Goal: Task Accomplishment & Management: Use online tool/utility

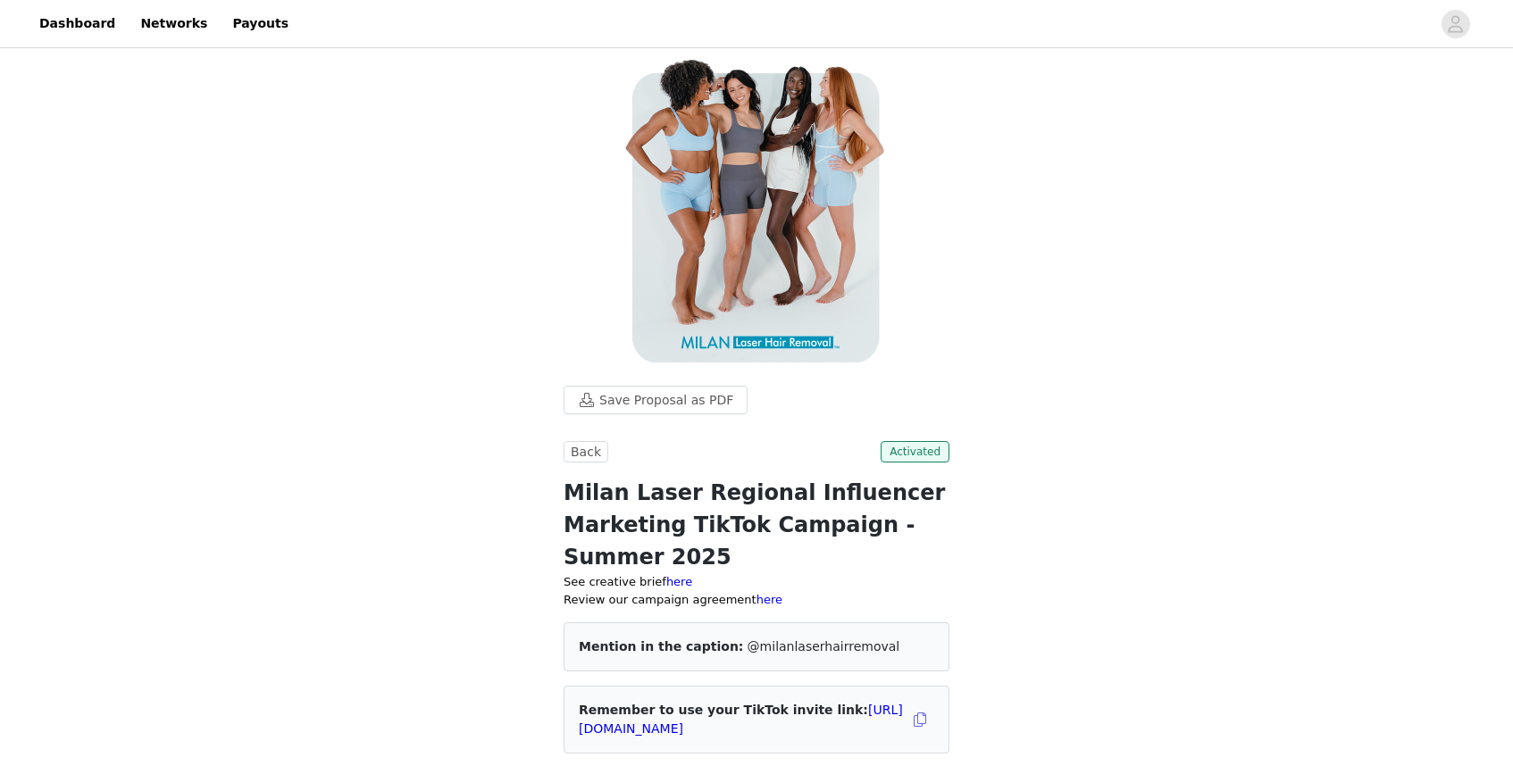
click at [994, 362] on div "Save Proposal as PDF Back Activated Milan Laser Regional Influencer Marketing T…" at bounding box center [756, 741] width 1513 height 1378
click at [71, 25] on link "Dashboard" at bounding box center [77, 24] width 97 height 40
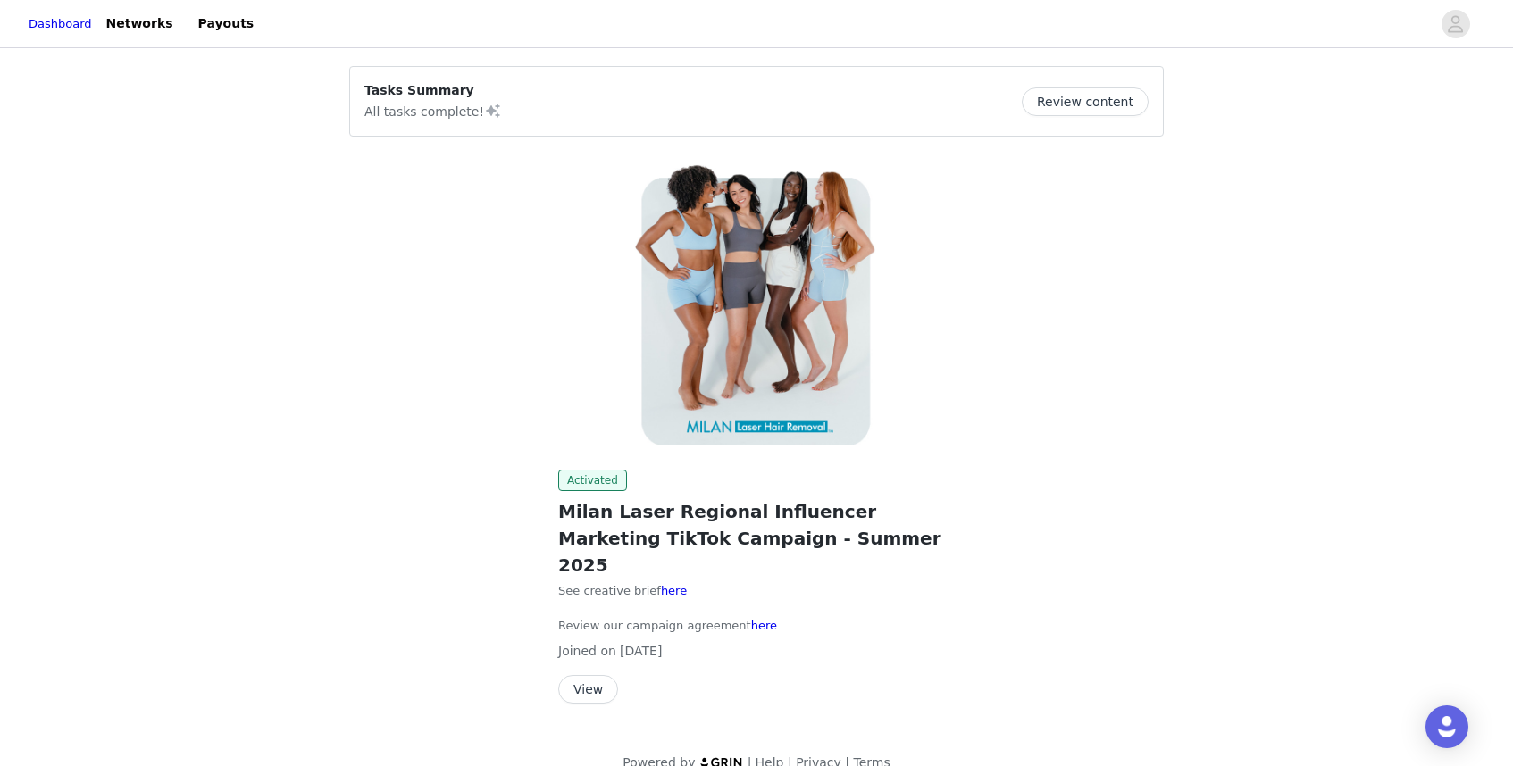
click at [603, 675] on button "View" at bounding box center [588, 689] width 60 height 29
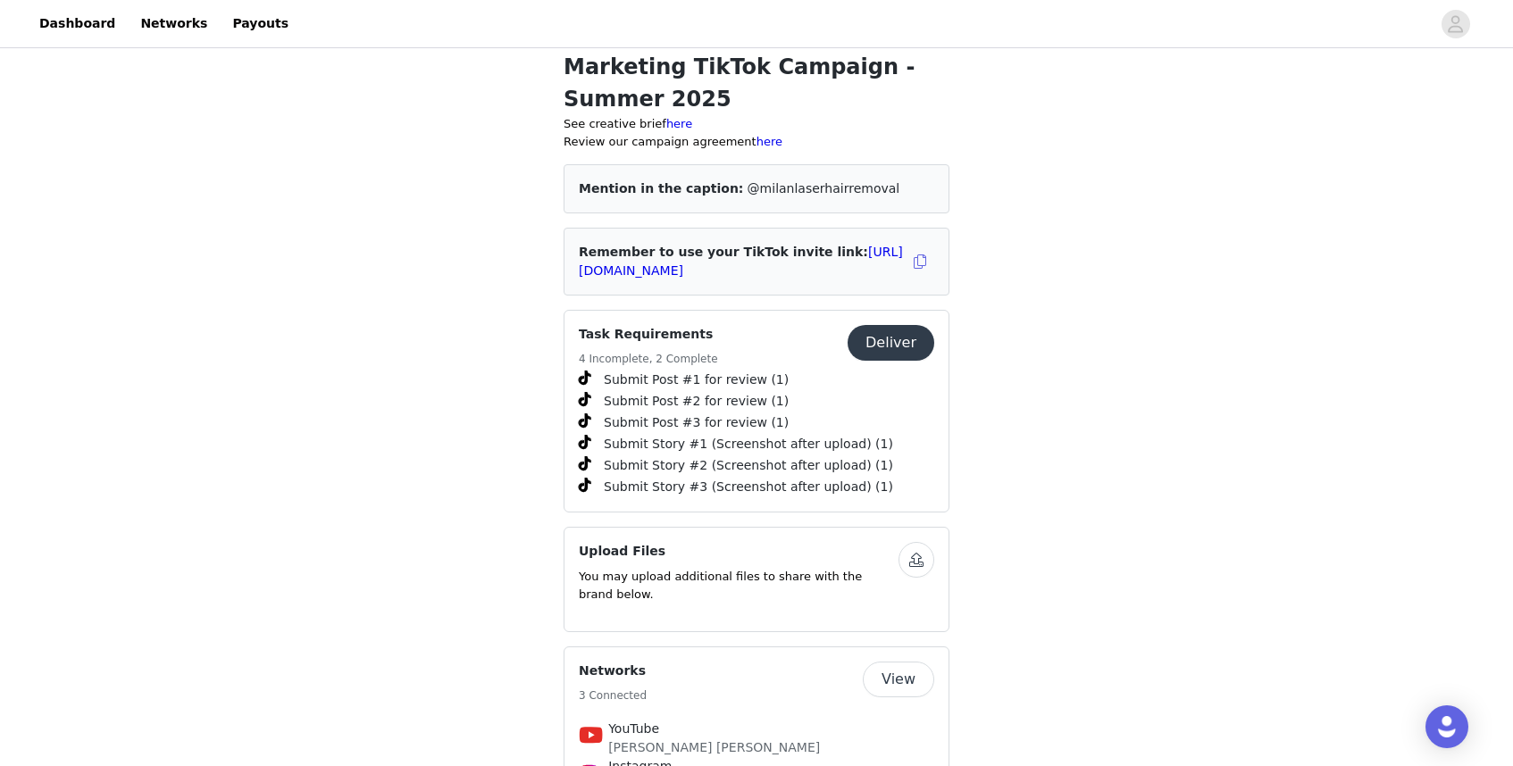
scroll to position [510, 0]
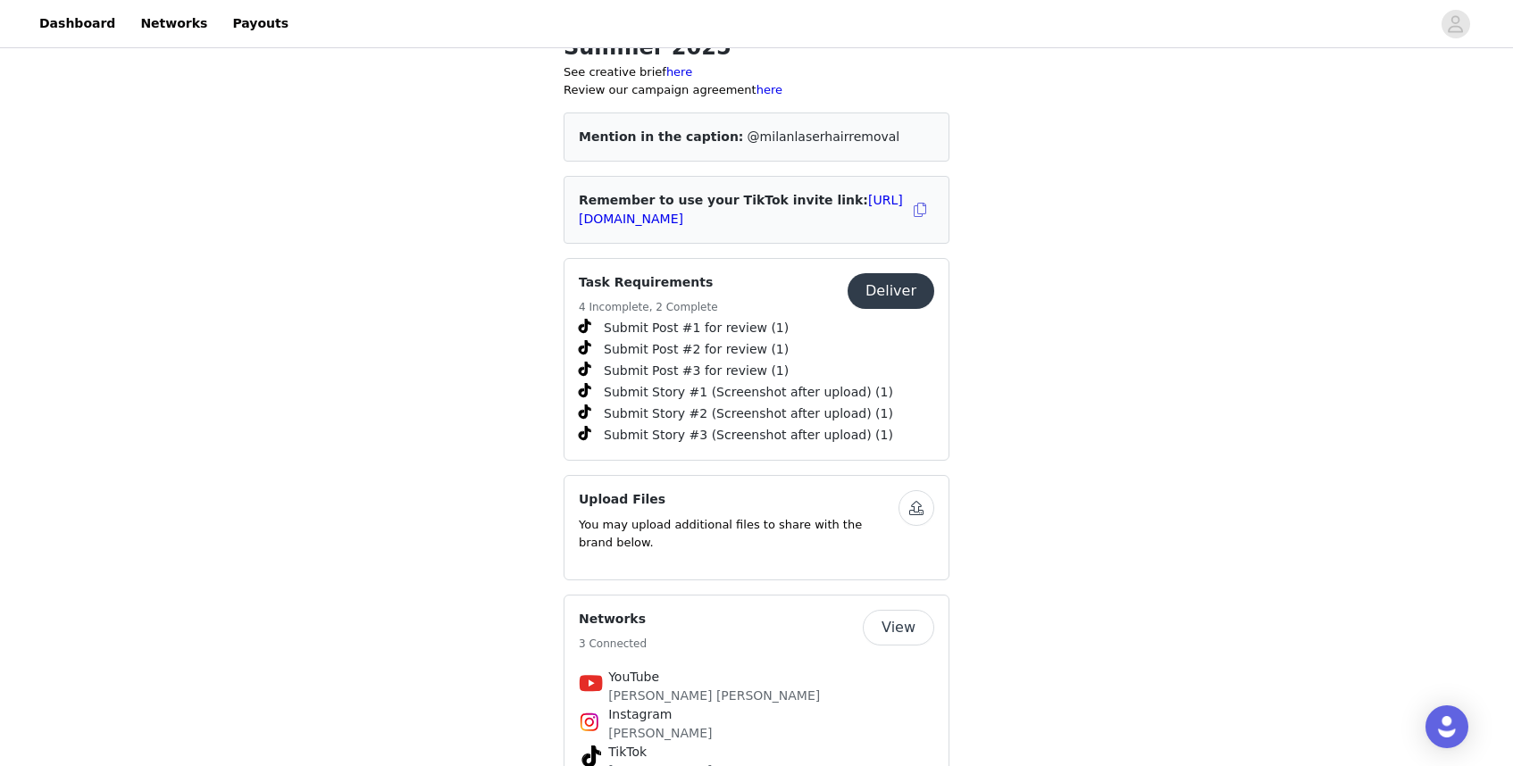
click at [903, 301] on button "Deliver" at bounding box center [890, 291] width 87 height 36
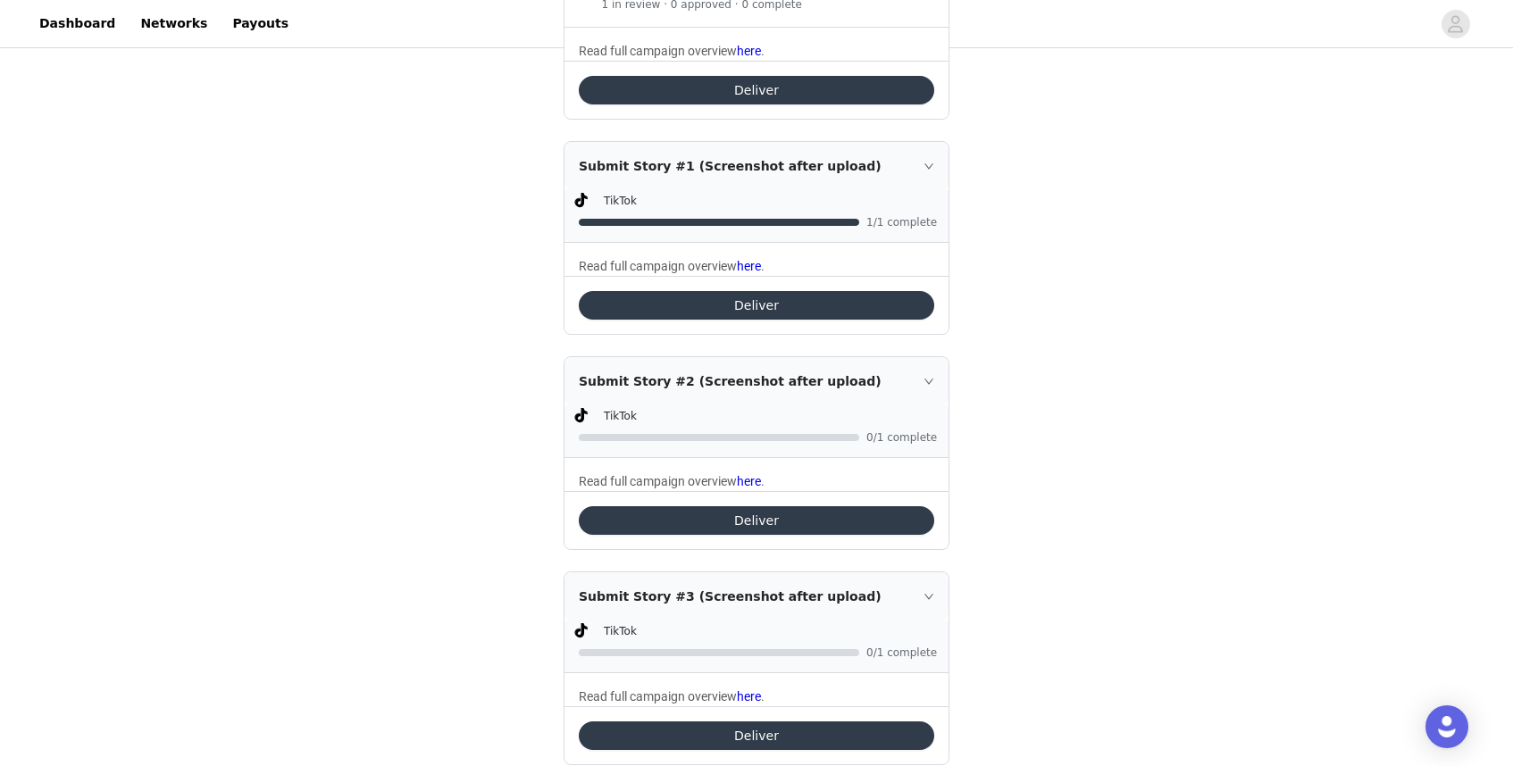
scroll to position [1138, 0]
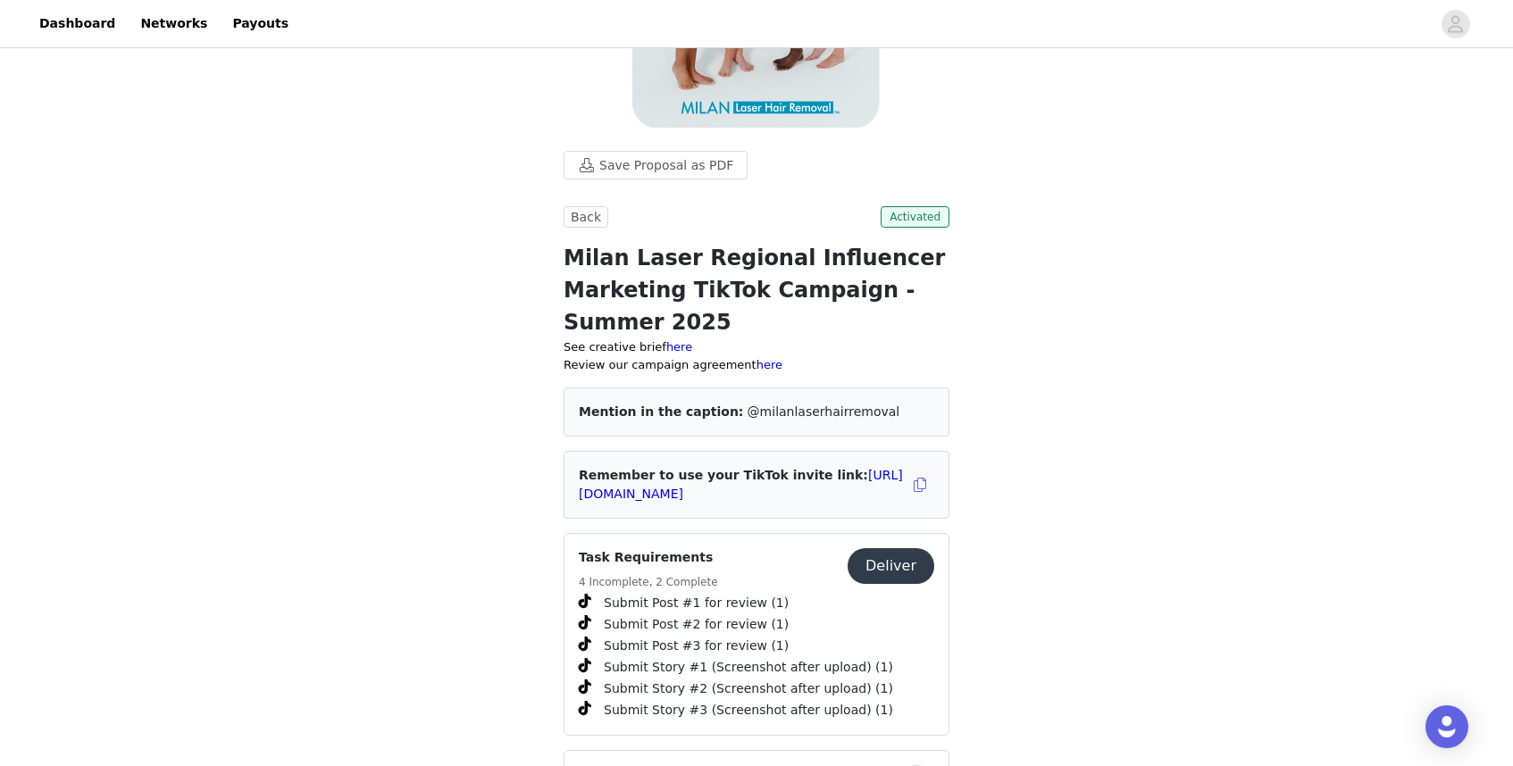
scroll to position [260, 0]
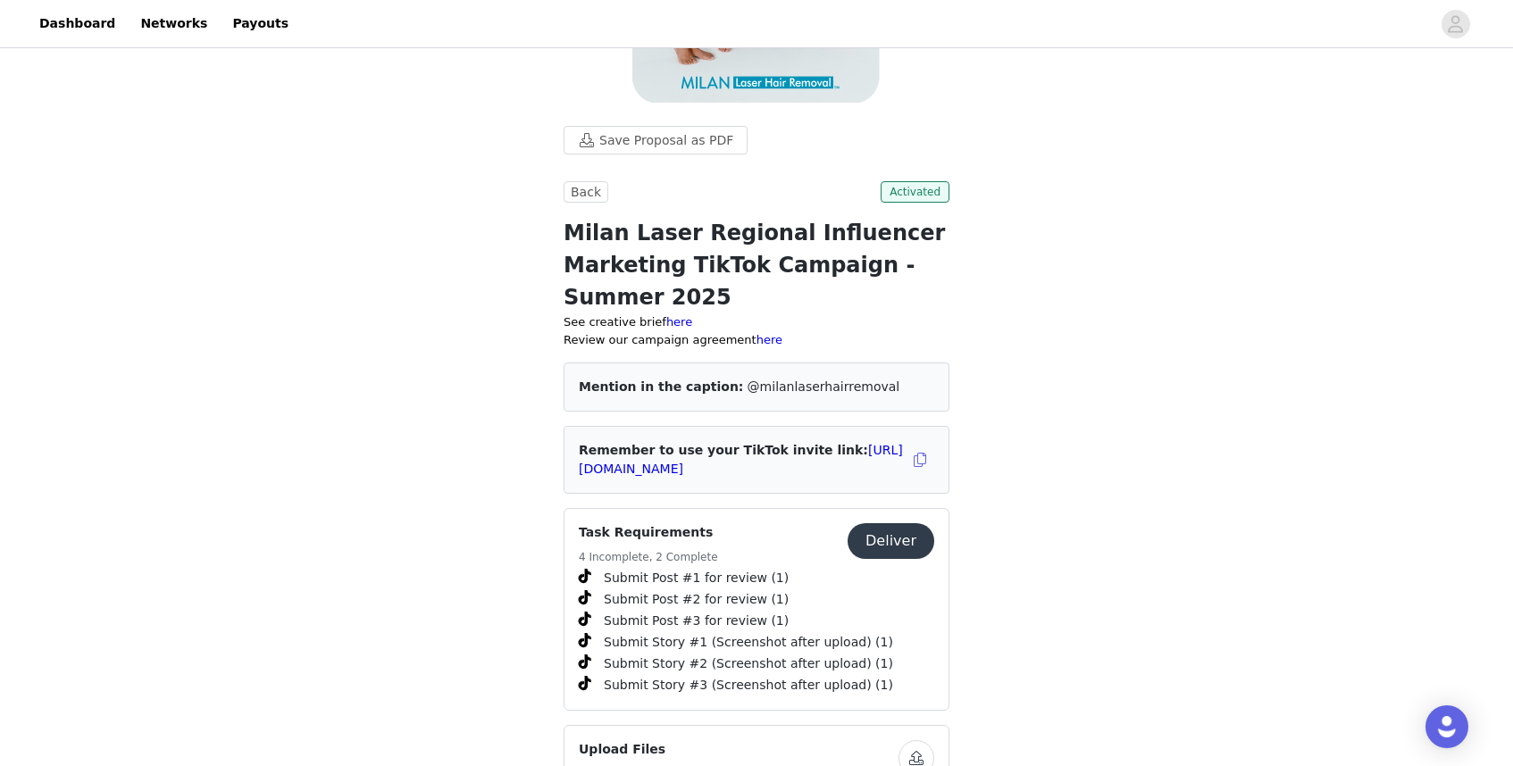
click at [881, 531] on button "Deliver" at bounding box center [890, 541] width 87 height 36
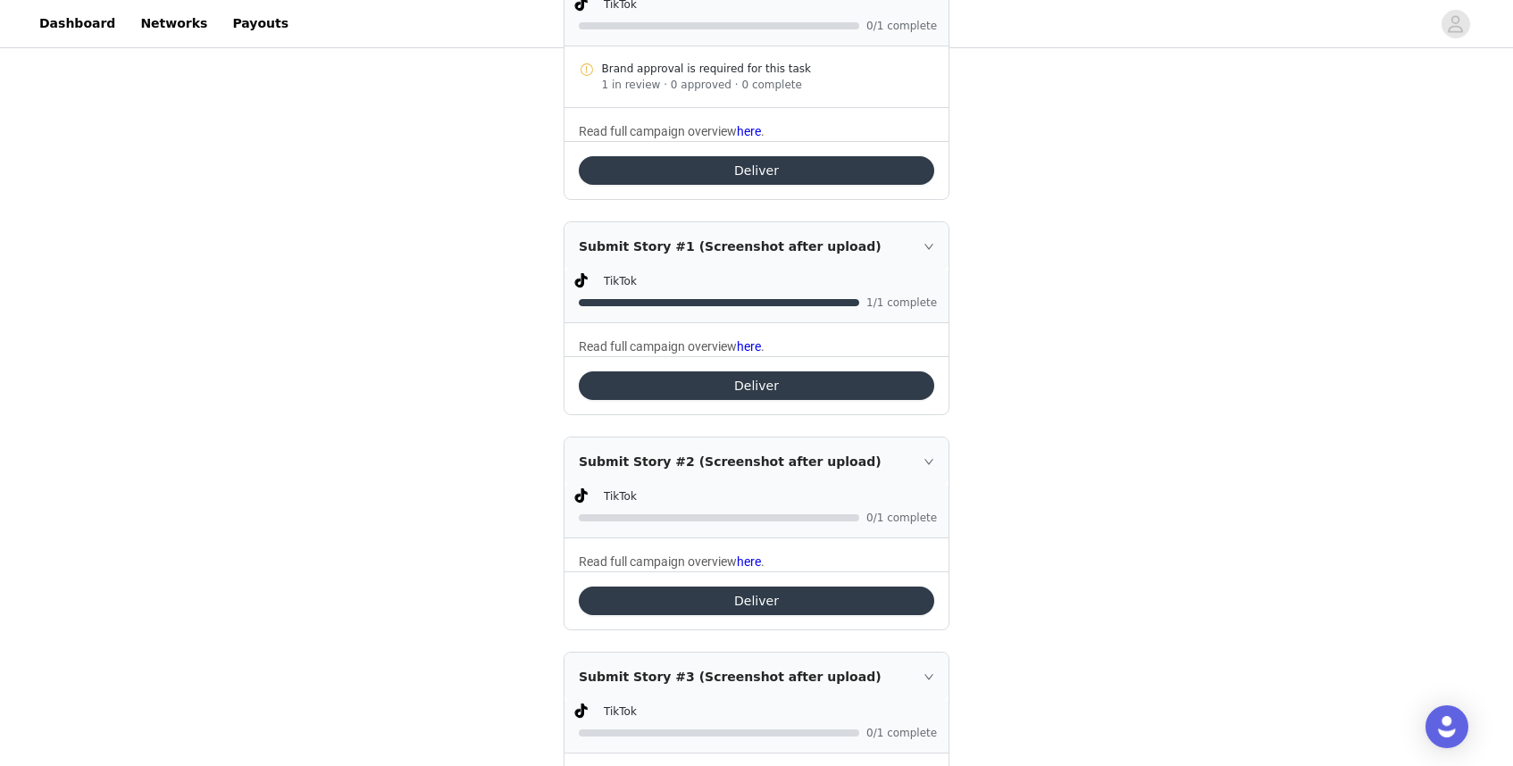
scroll to position [1138, 0]
